Goal: Transaction & Acquisition: Purchase product/service

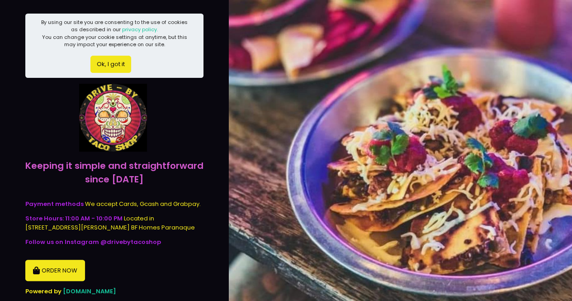
click at [102, 62] on button "Ok, I got it" at bounding box center [110, 64] width 41 height 17
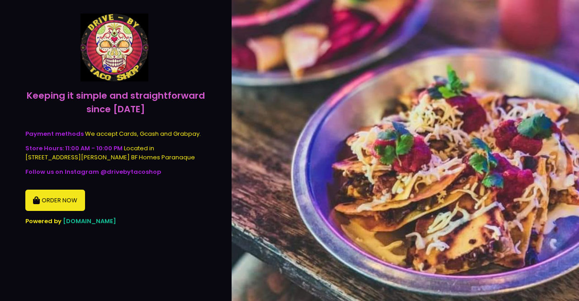
click at [65, 194] on button "ORDER NOW" at bounding box center [55, 201] width 60 height 22
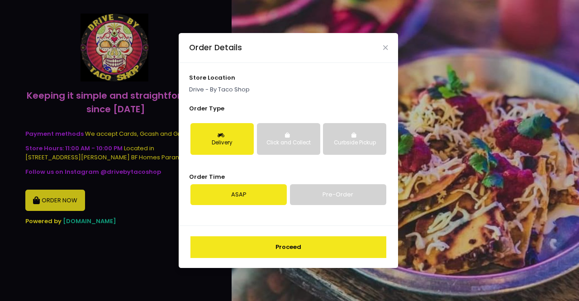
click at [270, 130] on button "Click and Collect" at bounding box center [288, 139] width 63 height 32
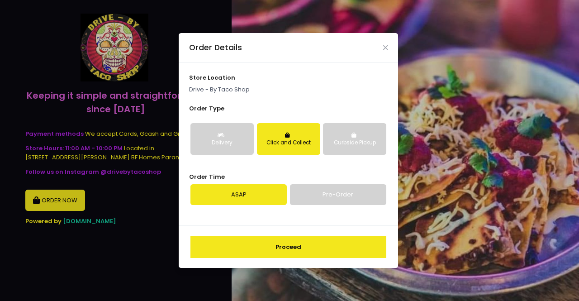
click at [306, 205] on div "store location Drive - By Taco Shop Order Type Delivery Click and Collect Curbs…" at bounding box center [288, 144] width 219 height 162
click at [308, 196] on link "Pre-Order" at bounding box center [338, 194] width 96 height 21
select select "[DATE]"
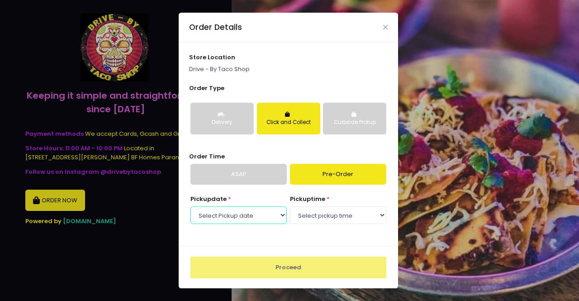
click at [270, 219] on select "Select Pickup date [DATE]" at bounding box center [238, 214] width 96 height 17
click at [190, 206] on select "Select Pickup date [DATE]" at bounding box center [238, 214] width 96 height 17
click at [304, 211] on select "Select pickup time 09:30 PM - 10:00 PM 10:00 PM - 10:30 PM 10:30 PM - 11:00 PM" at bounding box center [338, 214] width 96 height 17
click at [267, 217] on select "Select Pickup date [DATE]" at bounding box center [238, 214] width 96 height 17
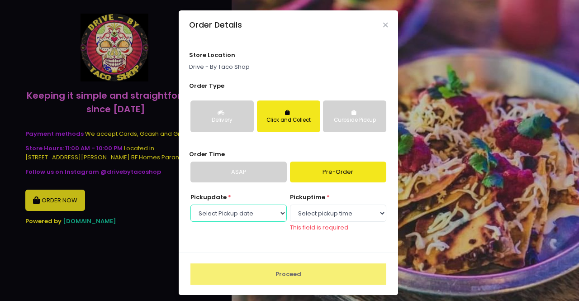
click at [190, 204] on select "Select Pickup date [DATE]" at bounding box center [238, 212] width 96 height 17
click at [264, 213] on select "Select Pickup date [DATE]" at bounding box center [238, 212] width 96 height 17
select select "[DATE]"
click at [190, 206] on select "Select Pickup date [DATE]" at bounding box center [238, 212] width 96 height 17
click at [299, 207] on select "Select pickup time 09:30 PM - 10:00 PM 10:00 PM - 10:30 PM 10:30 PM - 11:00 PM" at bounding box center [338, 212] width 96 height 17
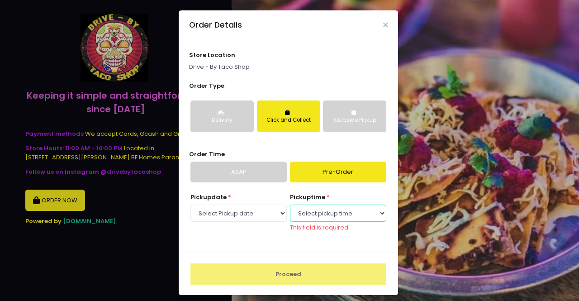
select select "22:30"
click at [290, 206] on select "Select pickup time 09:30 PM - 10:00 PM 10:00 PM - 10:30 PM 10:30 PM - 11:00 PM" at bounding box center [338, 212] width 96 height 17
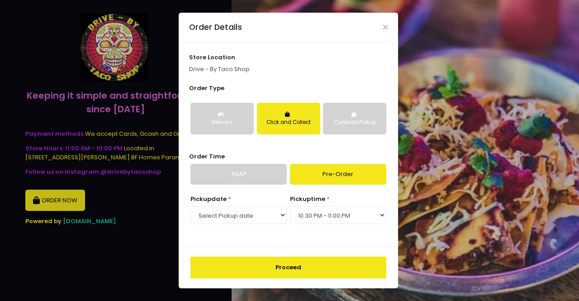
click at [305, 264] on button "Proceed" at bounding box center [288, 267] width 196 height 22
